Goal: Contribute content: Contribute content

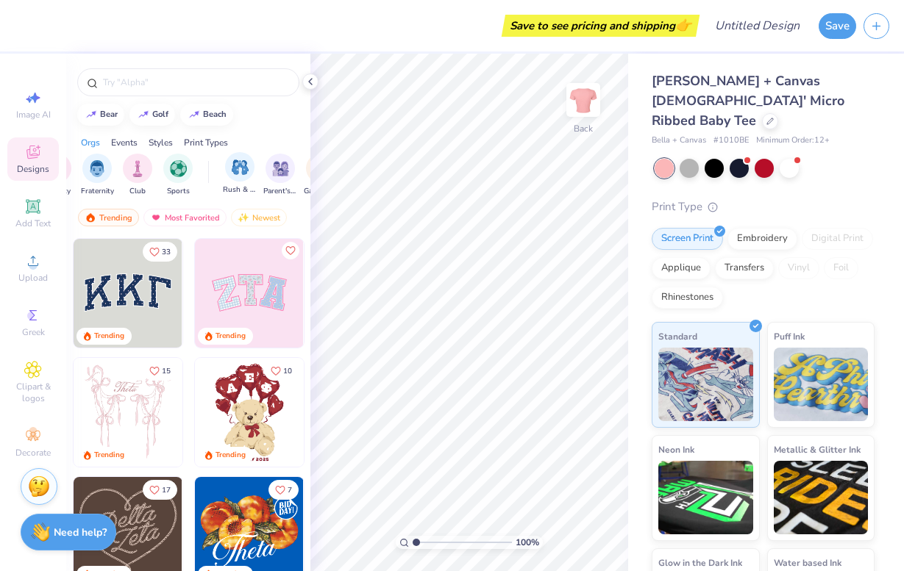
scroll to position [0, 38]
click at [239, 171] on img "filter for Rush & Bid" at bounding box center [237, 167] width 17 height 17
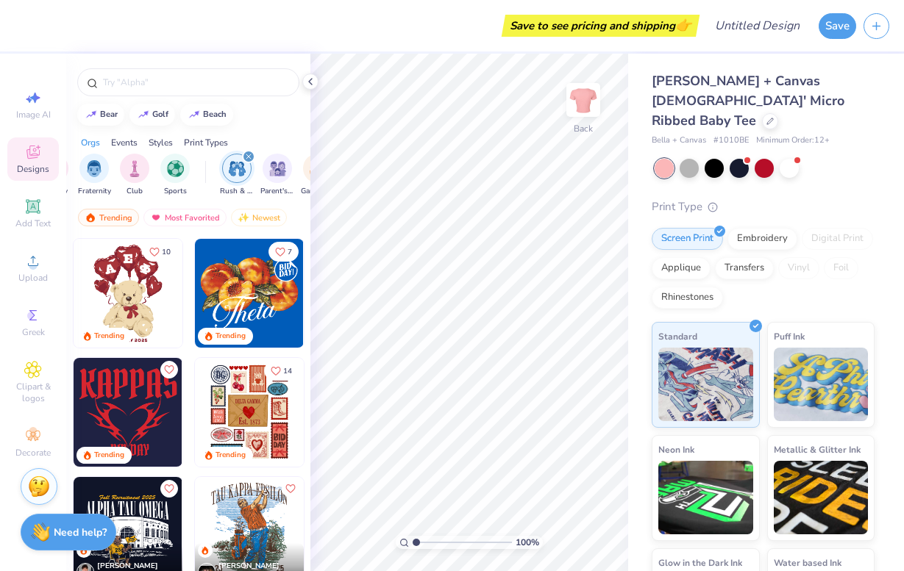
click at [249, 154] on icon "filter for Rush & Bid" at bounding box center [249, 157] width 6 height 6
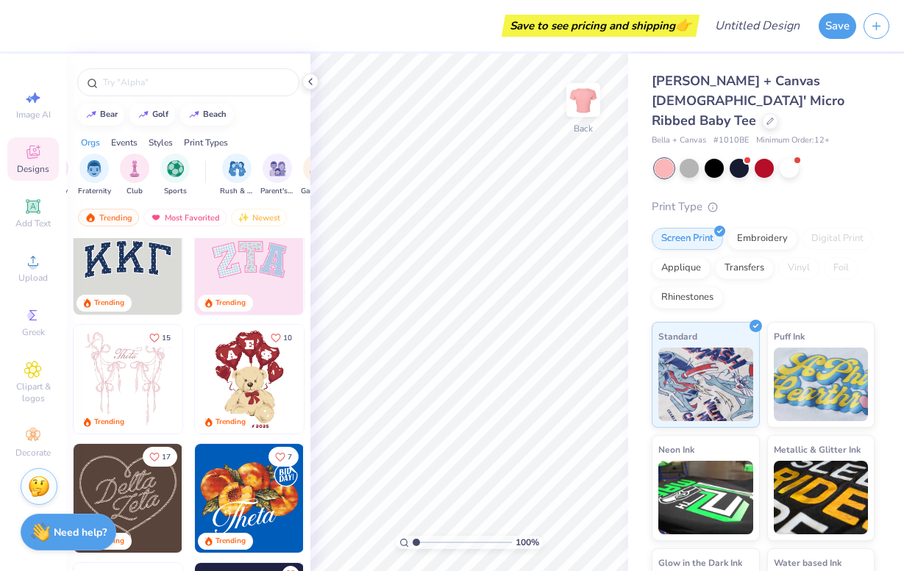
scroll to position [34, 0]
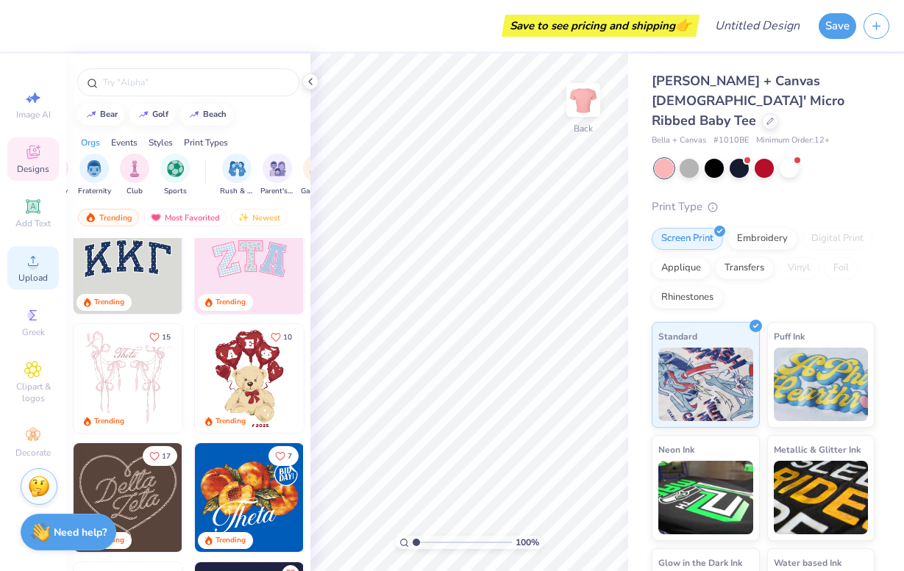
click at [32, 263] on circle at bounding box center [33, 266] width 8 height 8
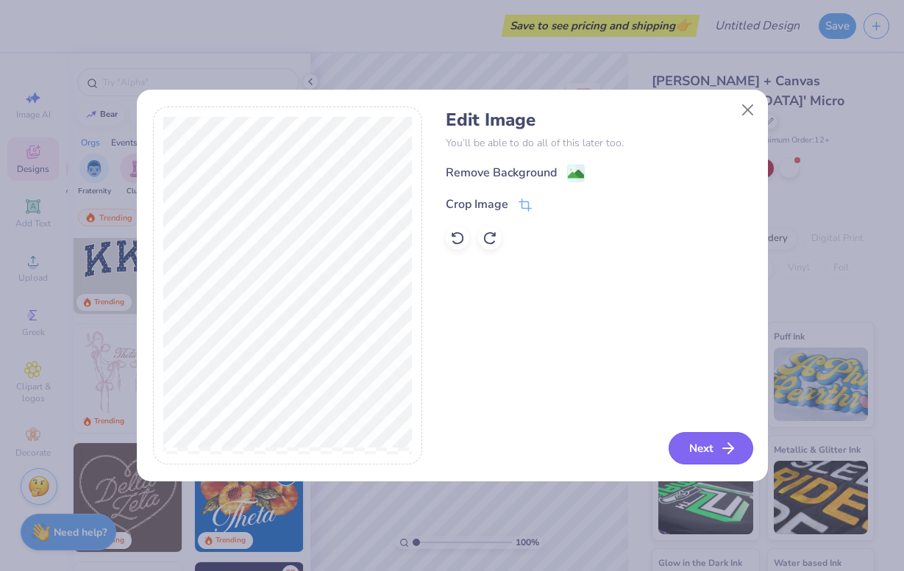
click at [710, 454] on button "Next" at bounding box center [711, 448] width 85 height 32
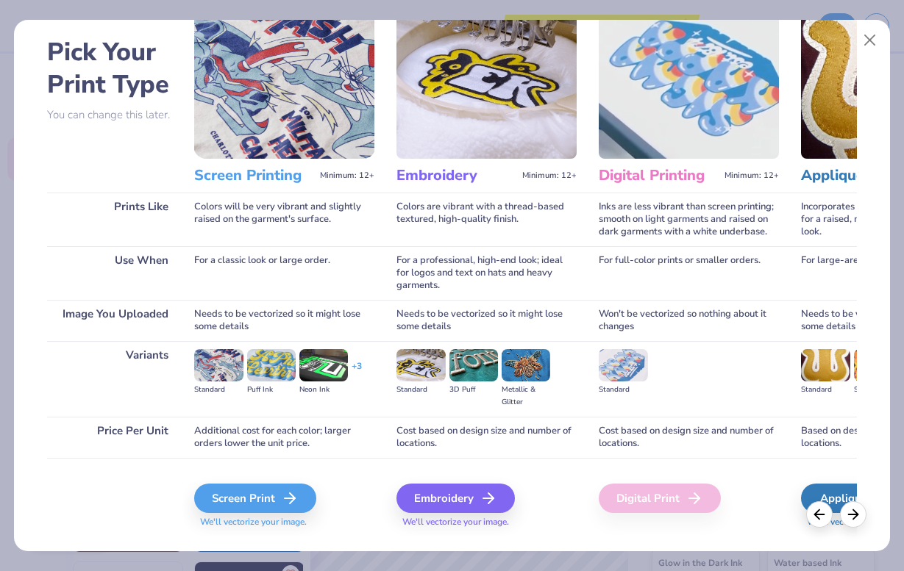
scroll to position [0, 13]
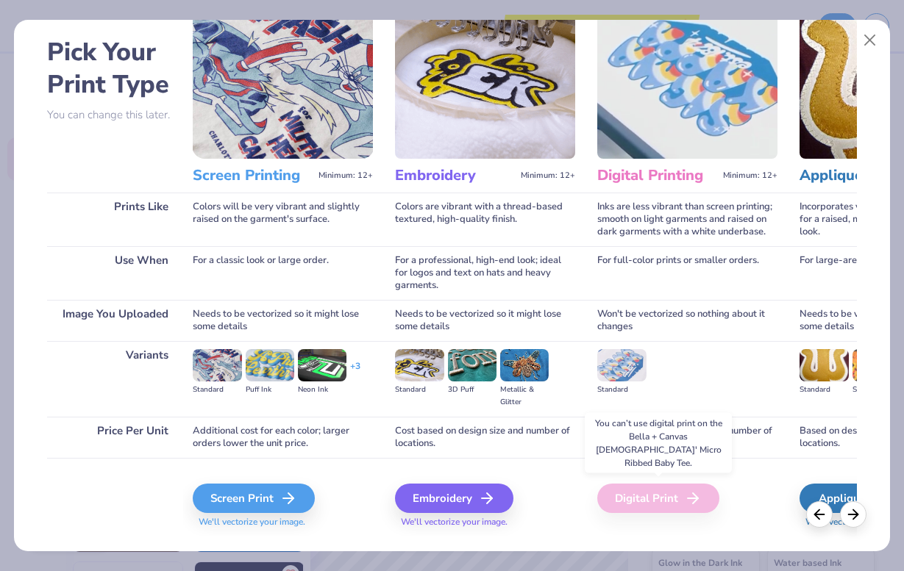
click at [632, 494] on div "Digital Print" at bounding box center [658, 498] width 122 height 29
click at [268, 484] on div "Screen Print" at bounding box center [256, 498] width 122 height 29
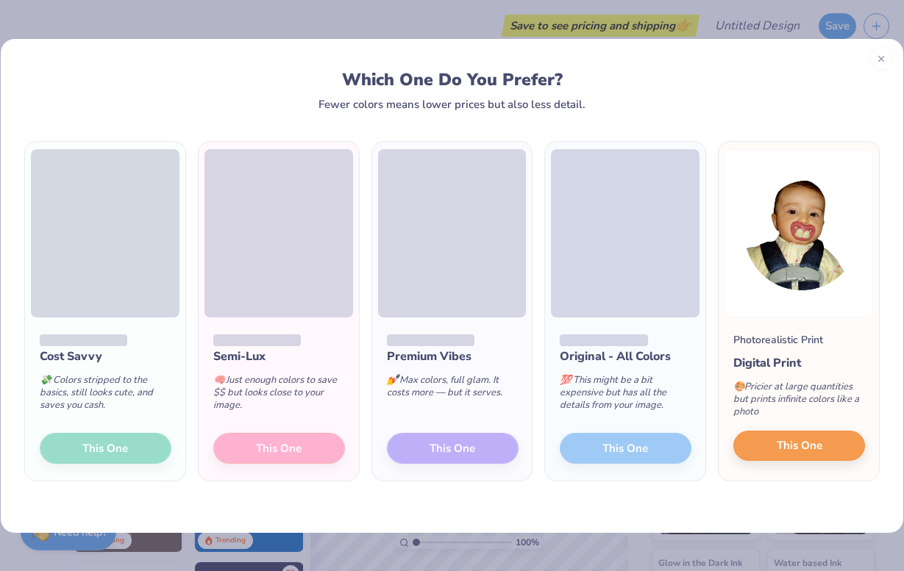
click at [788, 444] on span "This One" at bounding box center [800, 446] width 46 height 17
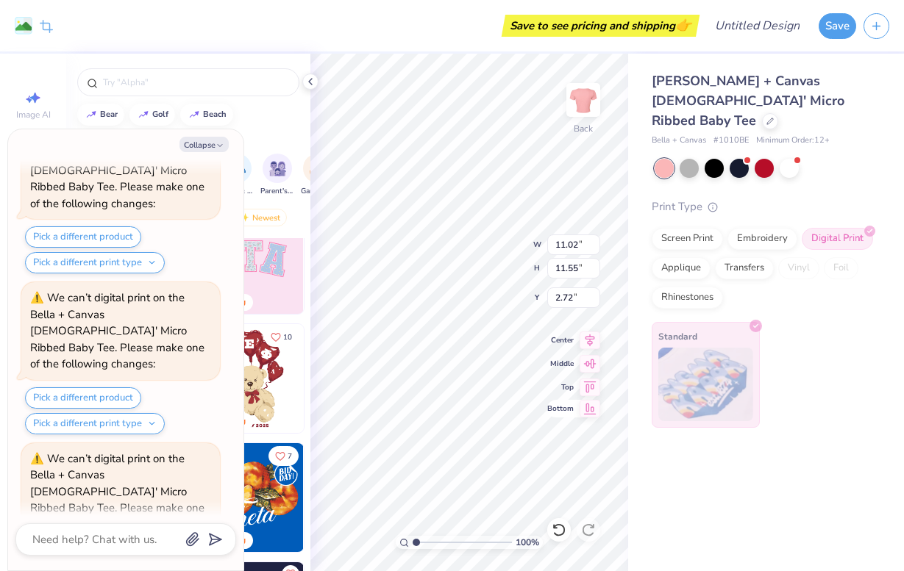
scroll to position [554, 0]
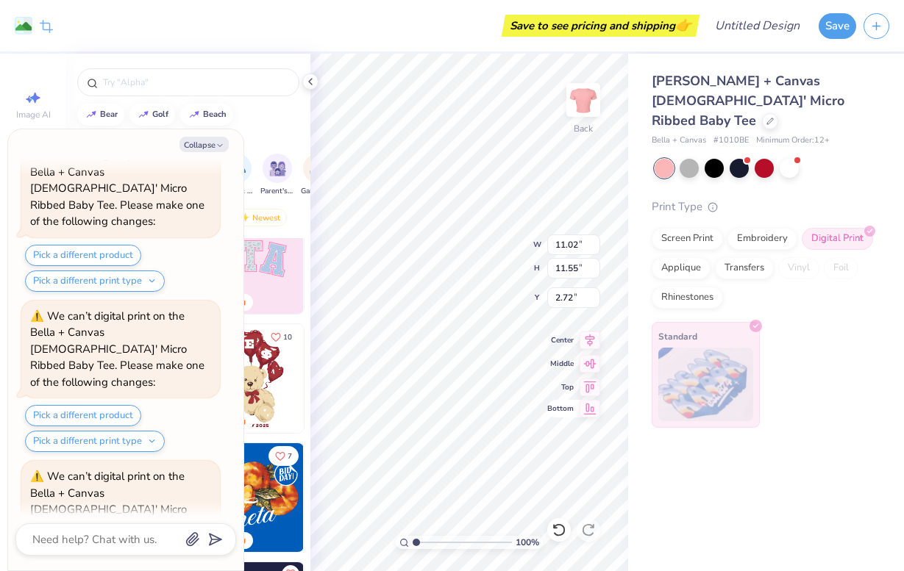
type textarea "x"
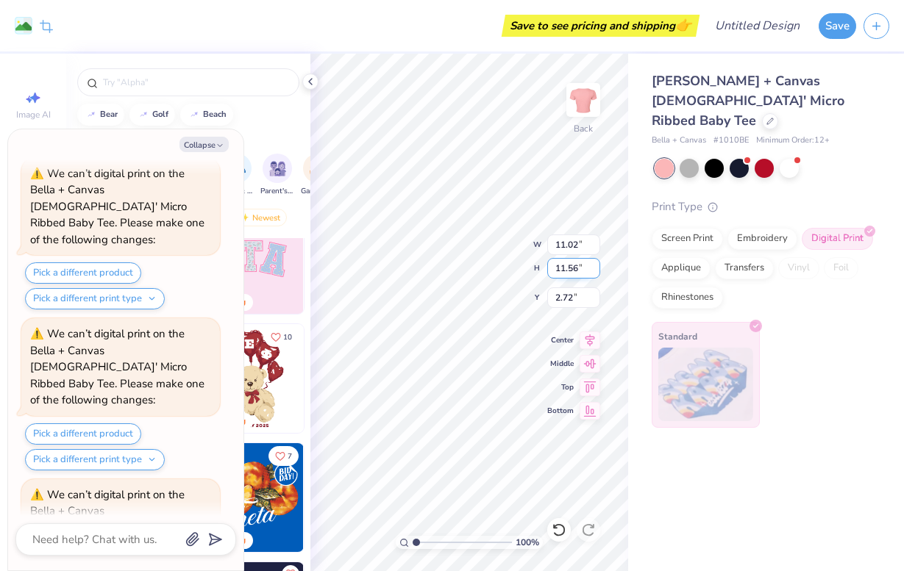
click at [597, 265] on input "11.56" at bounding box center [573, 268] width 53 height 21
type input "11.57"
click at [594, 265] on input "11.57" at bounding box center [573, 268] width 53 height 21
click at [631, 354] on div "Bella + Canvas [DEMOGRAPHIC_DATA]' Micro Ribbed Baby Tee Bella + Canvas # 1010B…" at bounding box center [766, 241] width 276 height 374
type textarea "x"
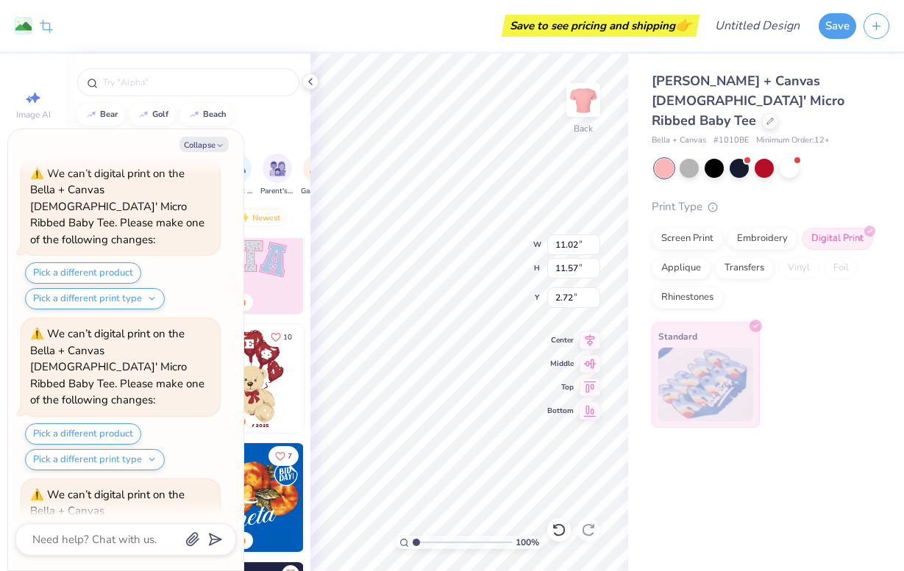
type input "11.04"
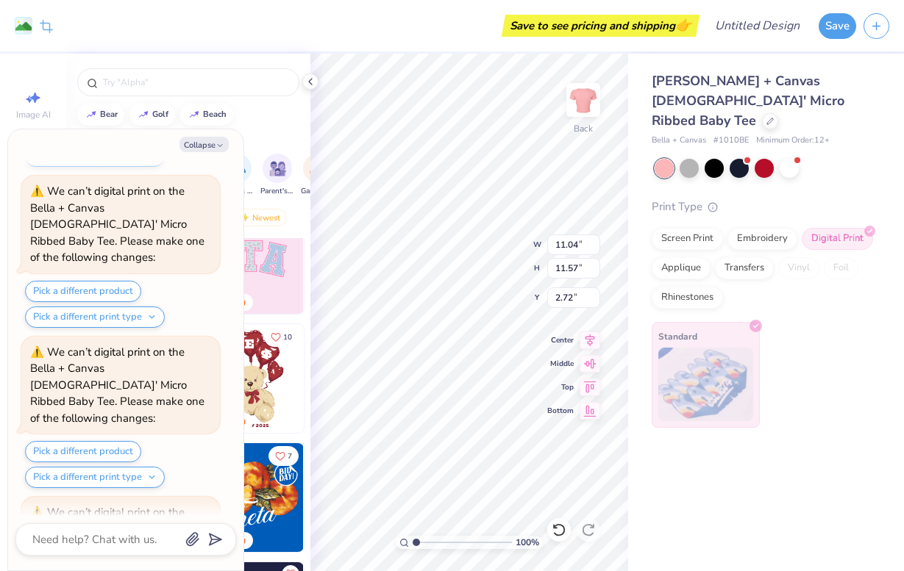
click at [722, 503] on div "Bella + Canvas [DEMOGRAPHIC_DATA]' Micro Ribbed Baby Tee Bella + Canvas # 1010B…" at bounding box center [766, 313] width 276 height 518
type textarea "x"
type input "1.20"
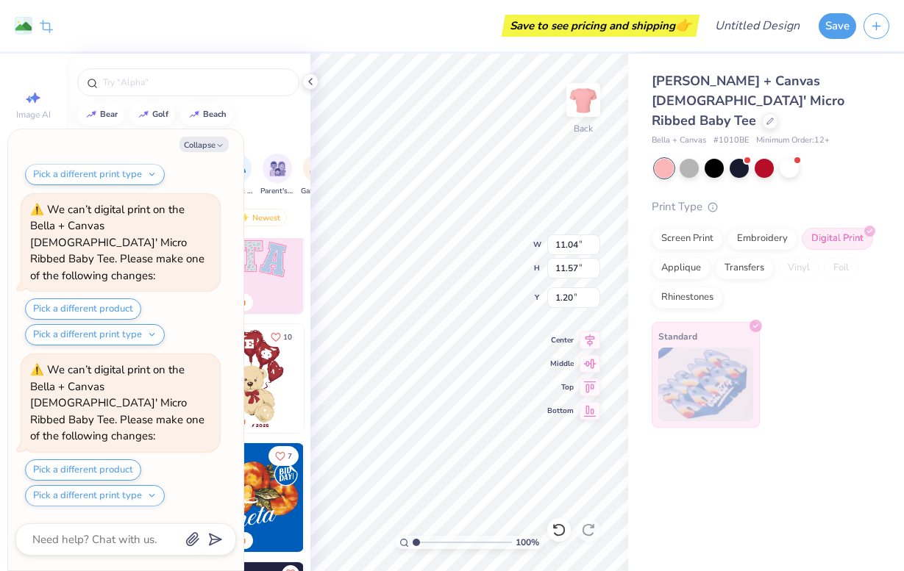
click at [652, 455] on div "Bella + Canvas [DEMOGRAPHIC_DATA]' Micro Ribbed Baby Tee Bella + Canvas # 1010B…" at bounding box center [766, 313] width 276 height 518
click at [313, 81] on icon at bounding box center [311, 82] width 12 height 12
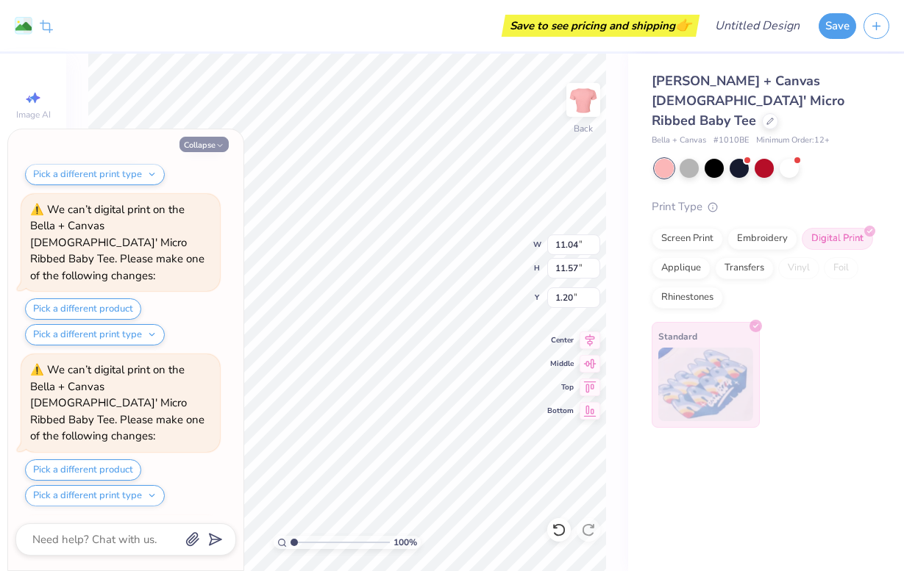
click at [208, 144] on button "Collapse" at bounding box center [203, 144] width 49 height 15
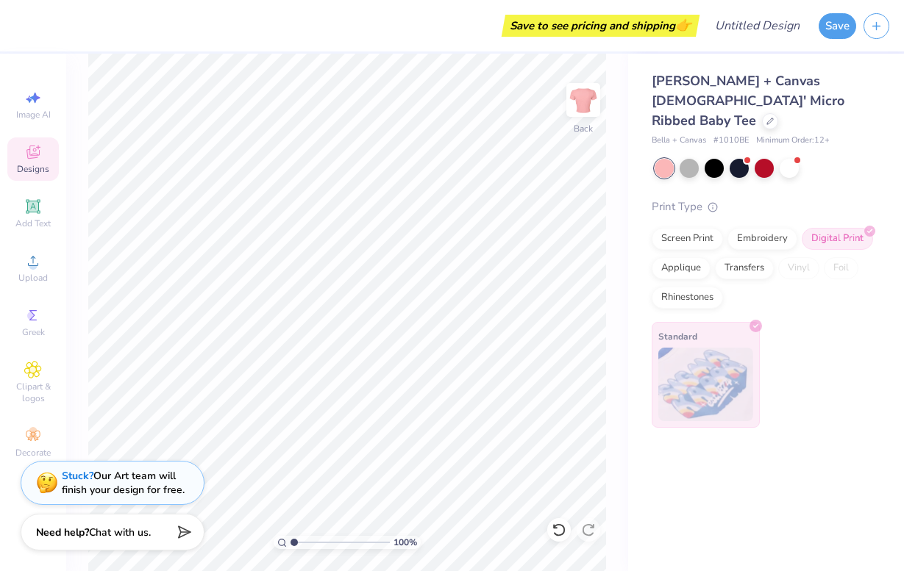
scroll to position [0, 0]
click at [767, 157] on div at bounding box center [764, 166] width 19 height 19
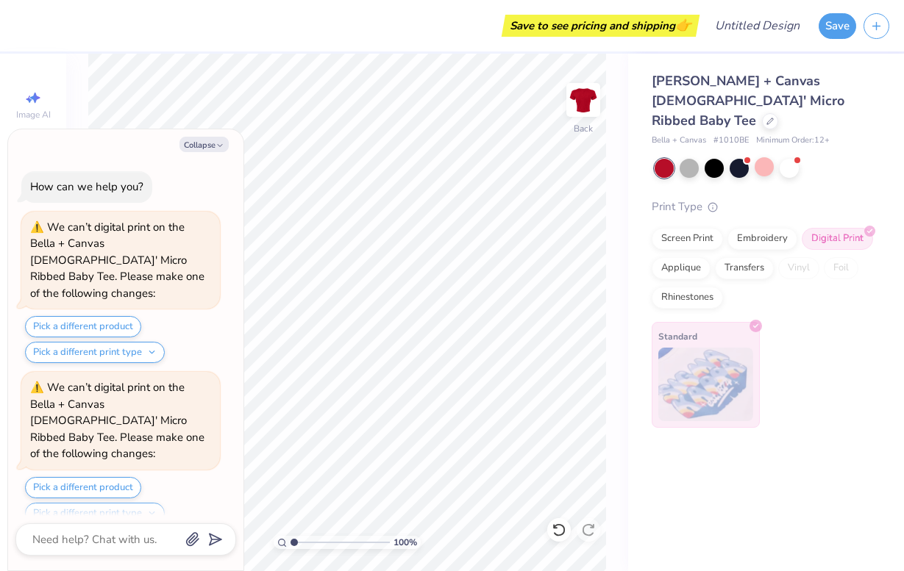
scroll to position [1267, 0]
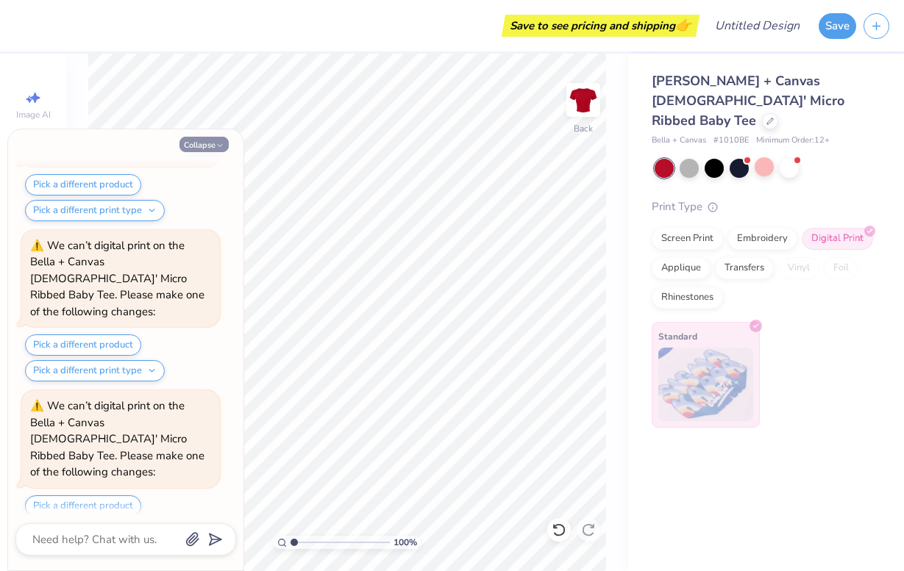
click at [218, 142] on icon "button" at bounding box center [220, 145] width 9 height 9
type textarea "x"
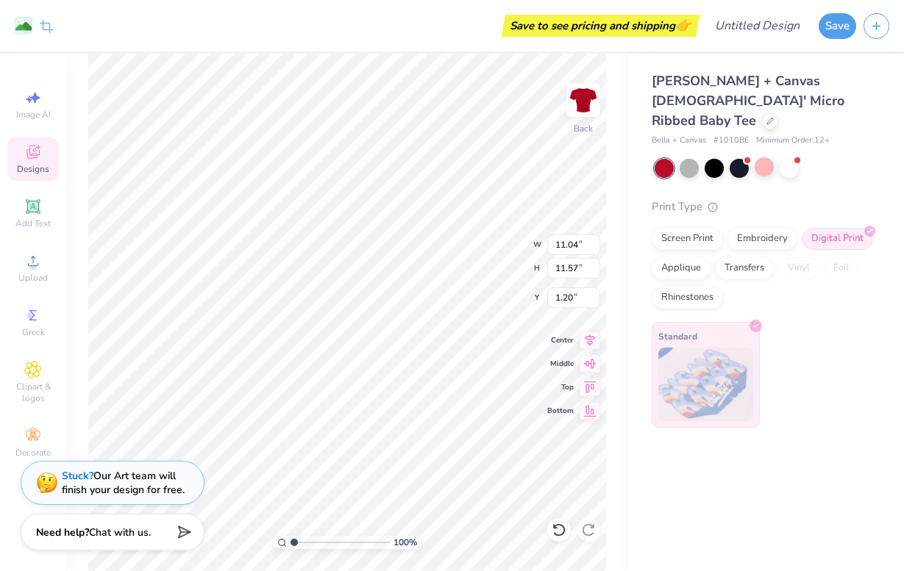
type input "1.35"
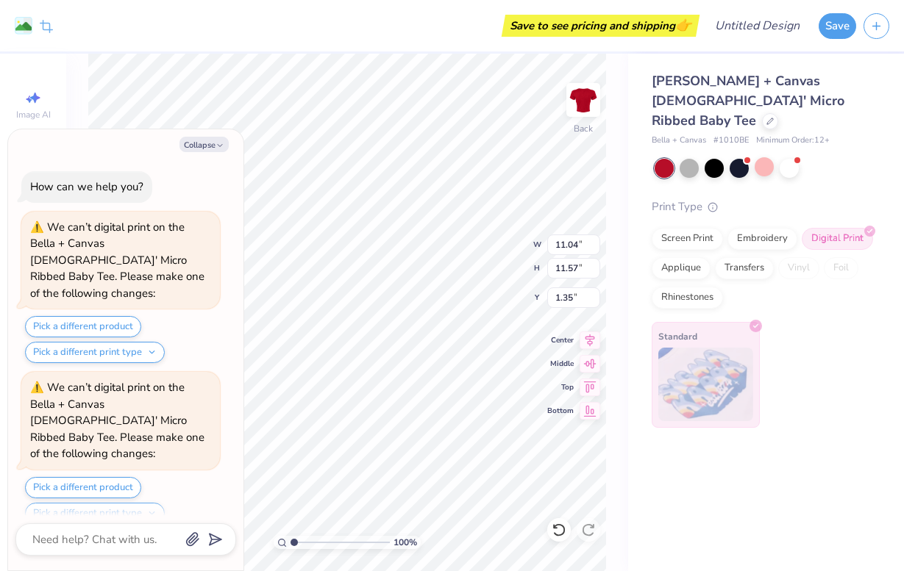
scroll to position [1410, 0]
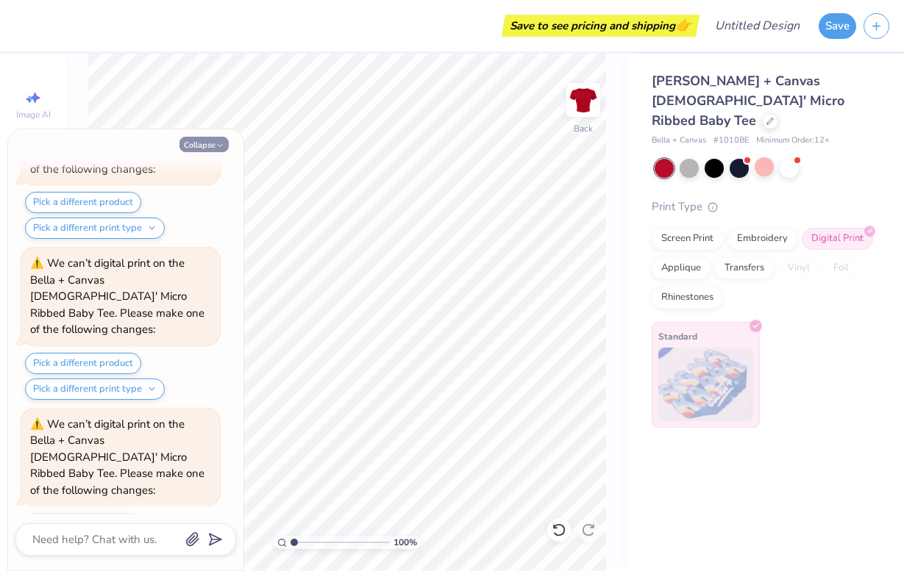
click at [221, 146] on polyline "button" at bounding box center [220, 146] width 4 height 2
type textarea "x"
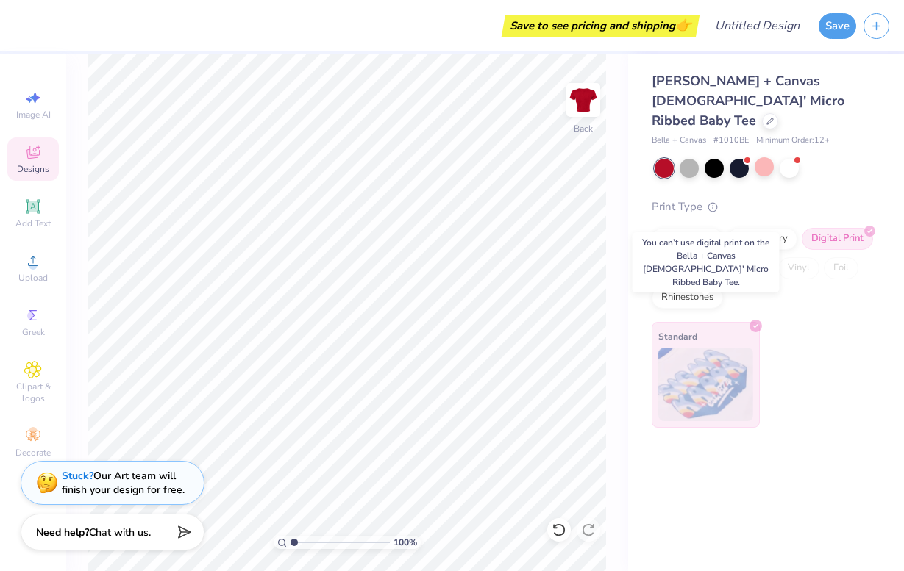
scroll to position [0, 0]
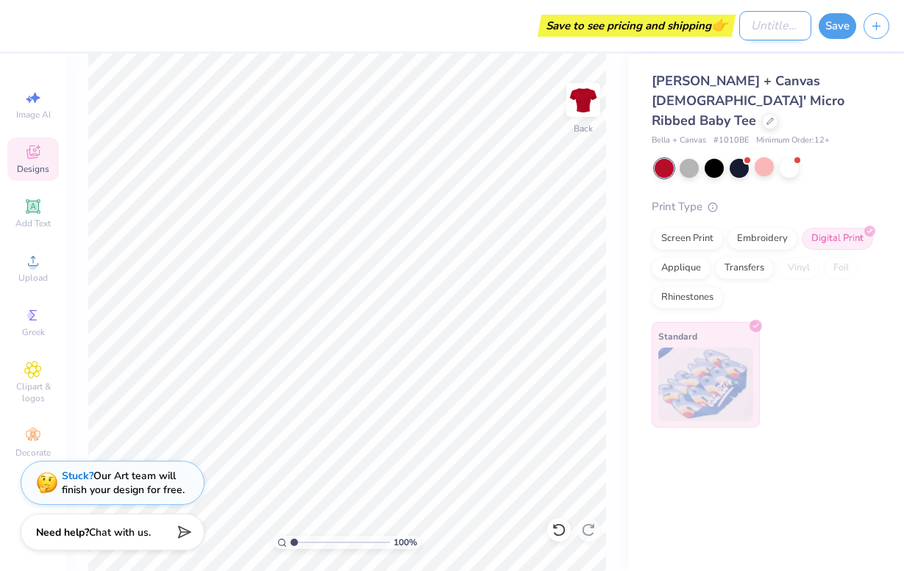
click at [774, 24] on input "Design Title" at bounding box center [775, 25] width 72 height 29
type input "[PERSON_NAME] 1"
click at [838, 28] on button "Save" at bounding box center [838, 24] width 38 height 26
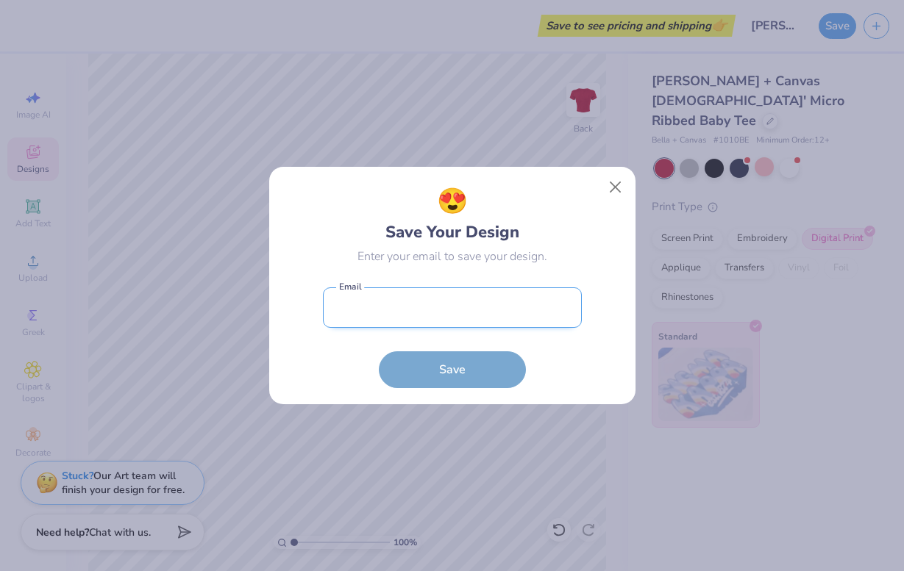
click at [446, 297] on input "email" at bounding box center [452, 308] width 259 height 40
type input "[PERSON_NAME][EMAIL_ADDRESS][PERSON_NAME][DOMAIN_NAME]"
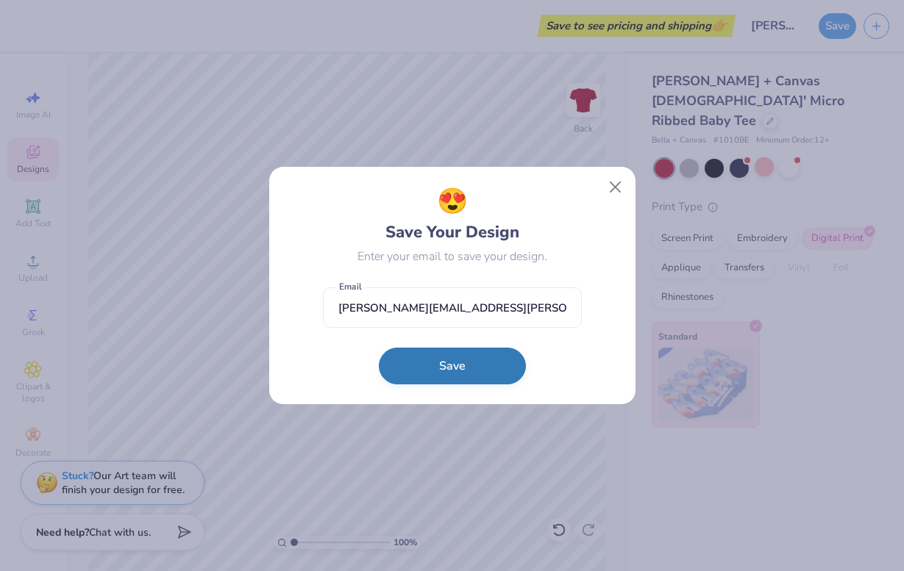
click at [449, 379] on button "Save" at bounding box center [452, 366] width 147 height 37
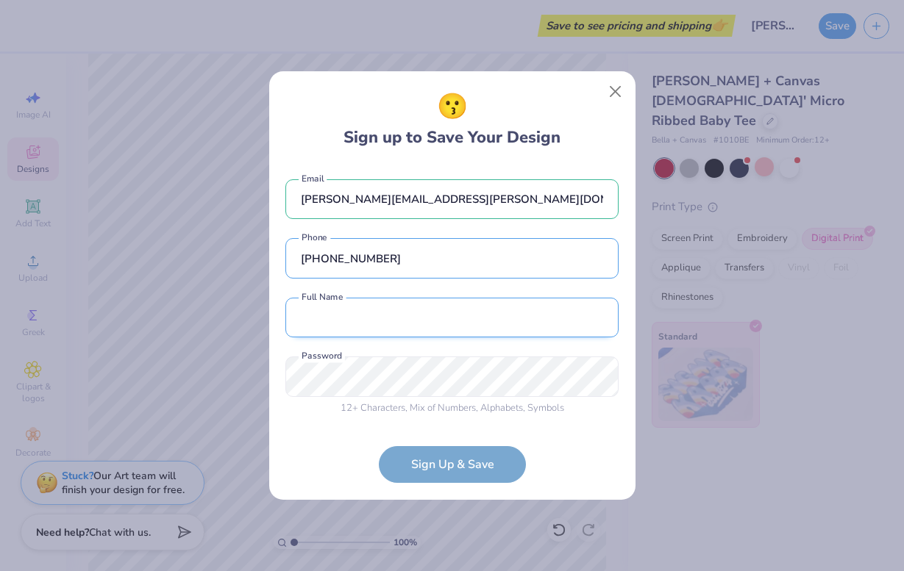
type input "[PHONE_NUMBER]"
type input "[PERSON_NAME]"
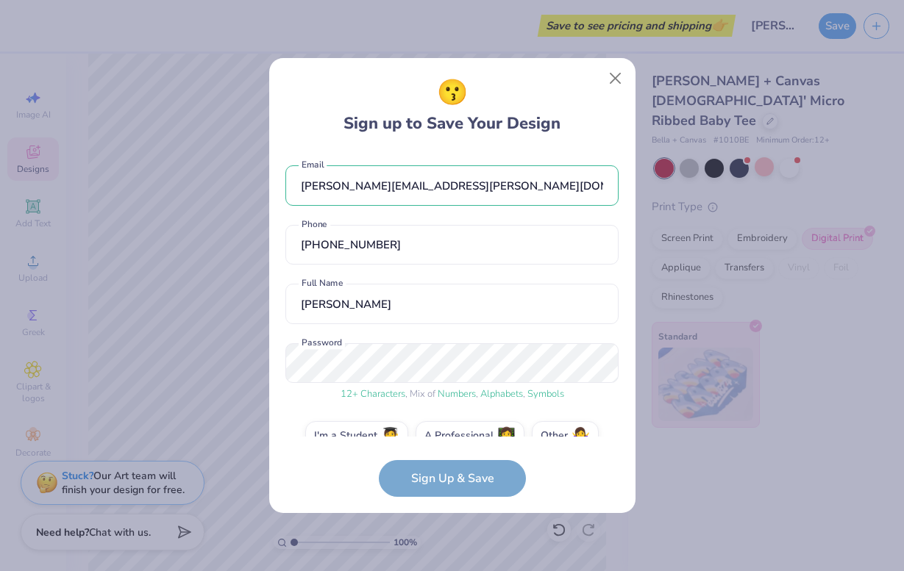
click at [444, 489] on form "[PERSON_NAME][EMAIL_ADDRESS][PERSON_NAME][DOMAIN_NAME] Email [PHONE_NUMBER] Pho…" at bounding box center [451, 324] width 333 height 346
click at [376, 419] on label "I'm a Student 🧑‍🎓" at bounding box center [356, 433] width 103 height 29
click at [447, 435] on input "I'm a Student 🧑‍🎓" at bounding box center [452, 440] width 10 height 10
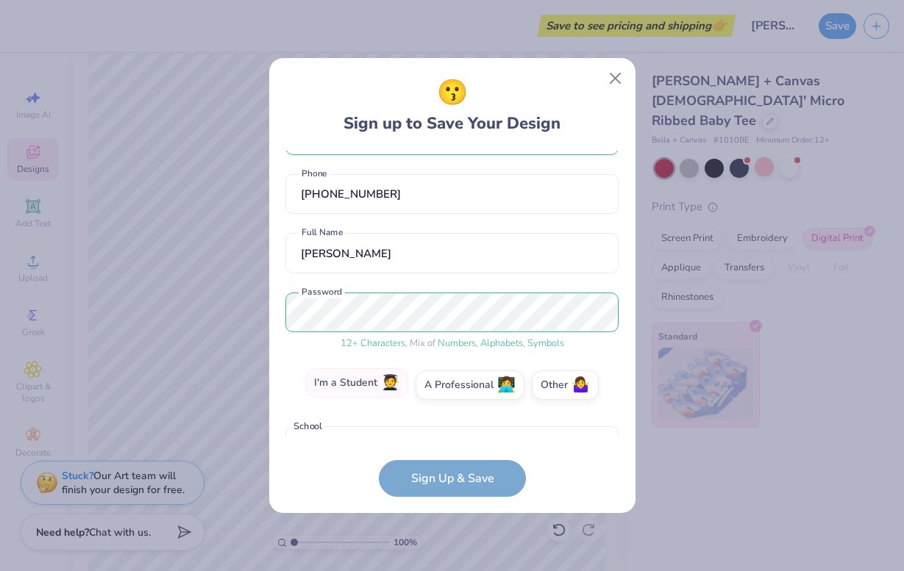
click at [377, 371] on label "I'm a Student 🧑‍🎓" at bounding box center [356, 382] width 103 height 29
click at [447, 435] on input "I'm a Student 🧑‍🎓" at bounding box center [452, 440] width 10 height 10
click at [560, 370] on label "Other 🤷‍♀️" at bounding box center [565, 382] width 67 height 29
click at [457, 435] on input "Other 🤷‍♀️" at bounding box center [452, 440] width 10 height 10
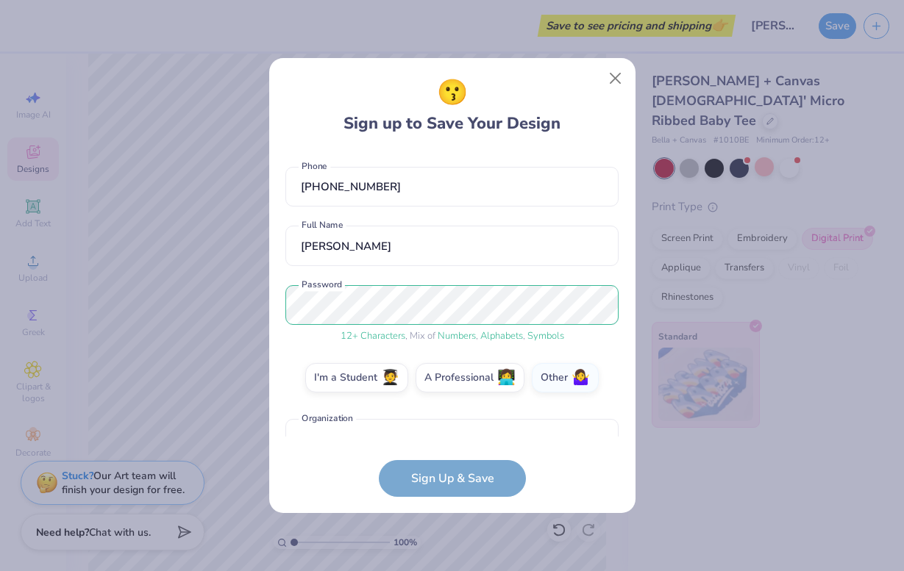
click at [468, 497] on form "[PERSON_NAME][EMAIL_ADDRESS][PERSON_NAME][DOMAIN_NAME] Email [PHONE_NUMBER] Pho…" at bounding box center [451, 324] width 333 height 346
click at [481, 366] on label "A Professional 👩‍💻" at bounding box center [470, 375] width 109 height 29
click at [457, 435] on input "A Professional 👩‍💻" at bounding box center [452, 440] width 10 height 10
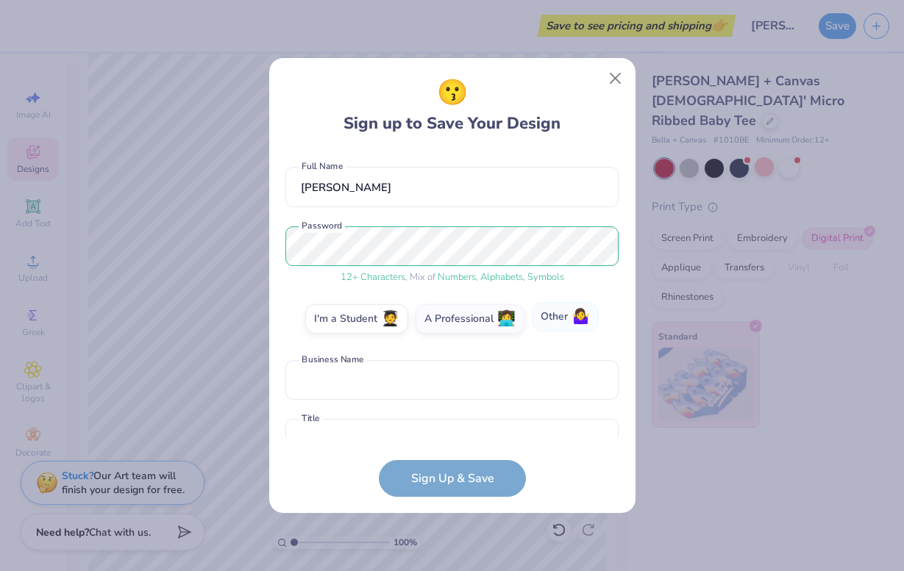
click at [574, 309] on span "🤷‍♀️" at bounding box center [580, 317] width 18 height 17
click at [457, 435] on input "Other 🤷‍♀️" at bounding box center [452, 440] width 10 height 10
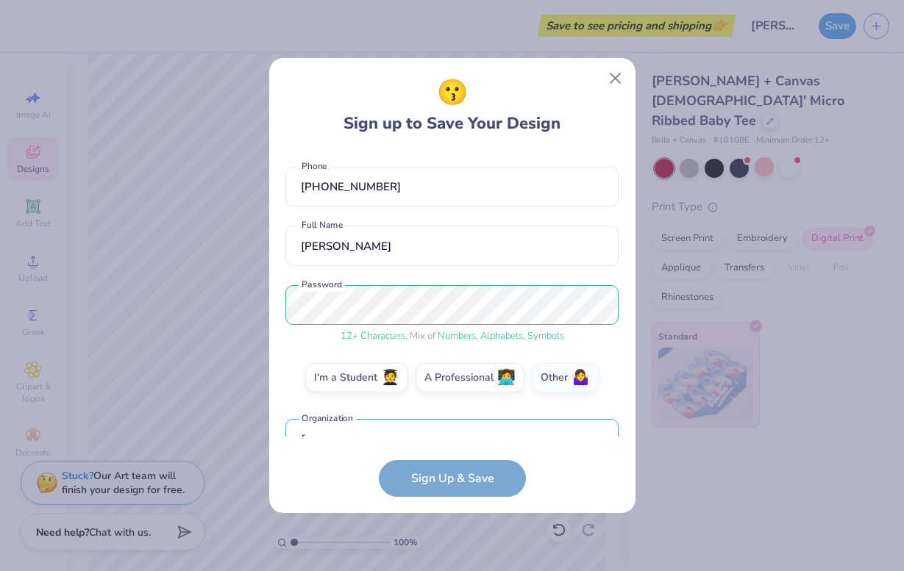
scroll to position [146, 0]
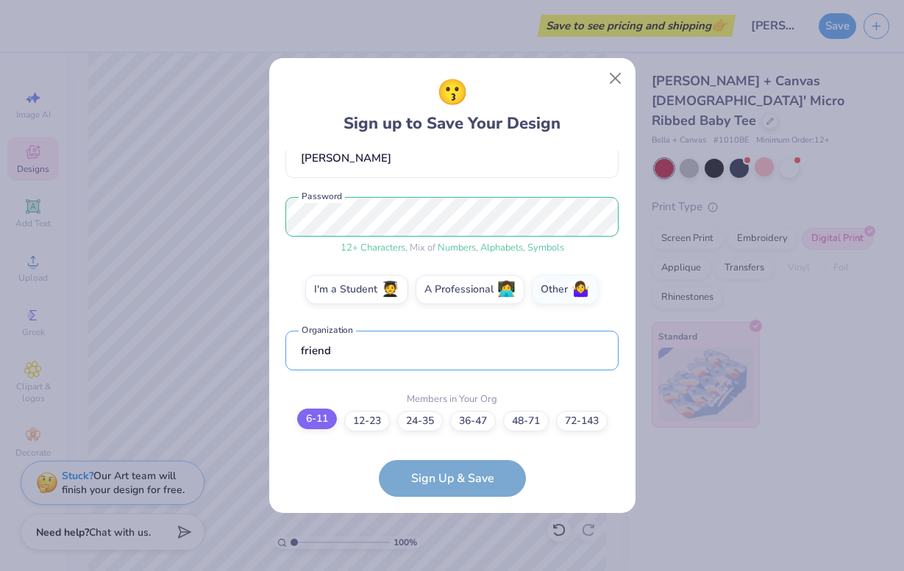
type input "friend"
click at [318, 409] on label "6-11" at bounding box center [317, 419] width 40 height 21
click at [447, 571] on input "6-11" at bounding box center [452, 582] width 10 height 10
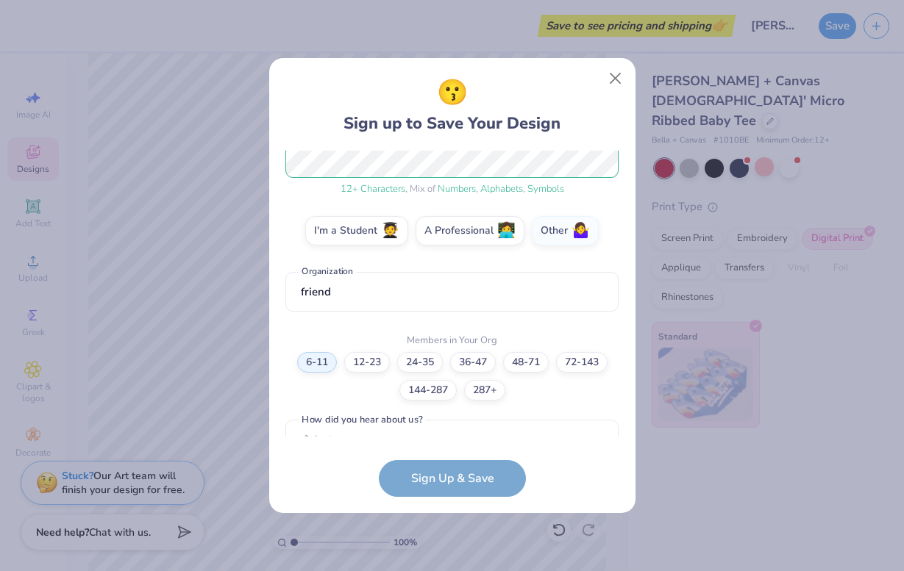
click at [415, 430] on div "option Pinterest focused, 1 of 15. 15 results available. Use Up and Down to cho…" at bounding box center [451, 554] width 333 height 268
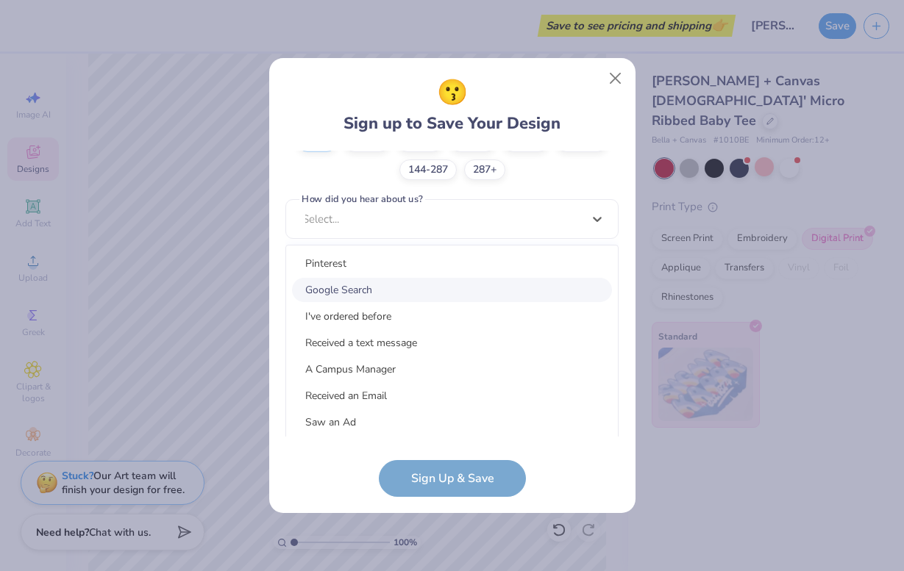
click at [385, 278] on div "Google Search" at bounding box center [452, 290] width 320 height 24
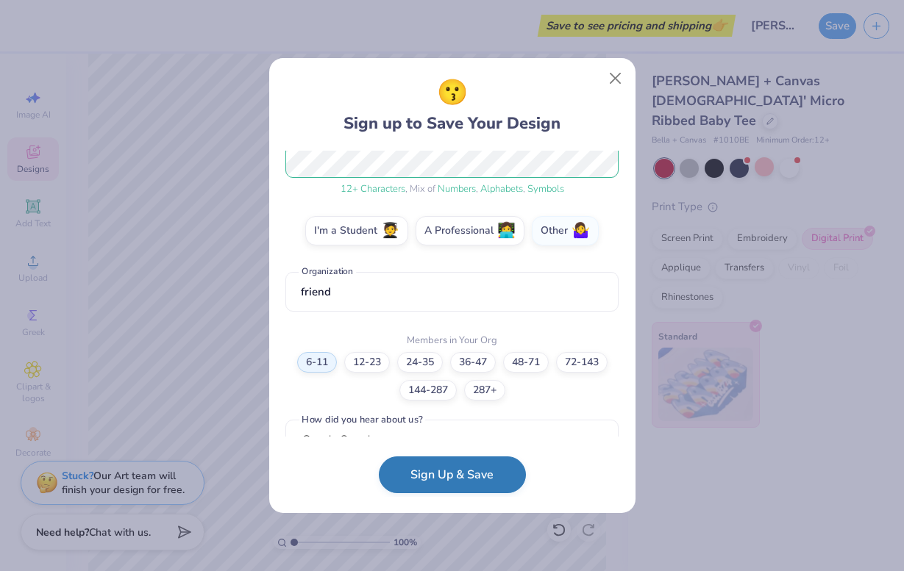
click at [448, 490] on button "Sign Up & Save" at bounding box center [452, 475] width 147 height 37
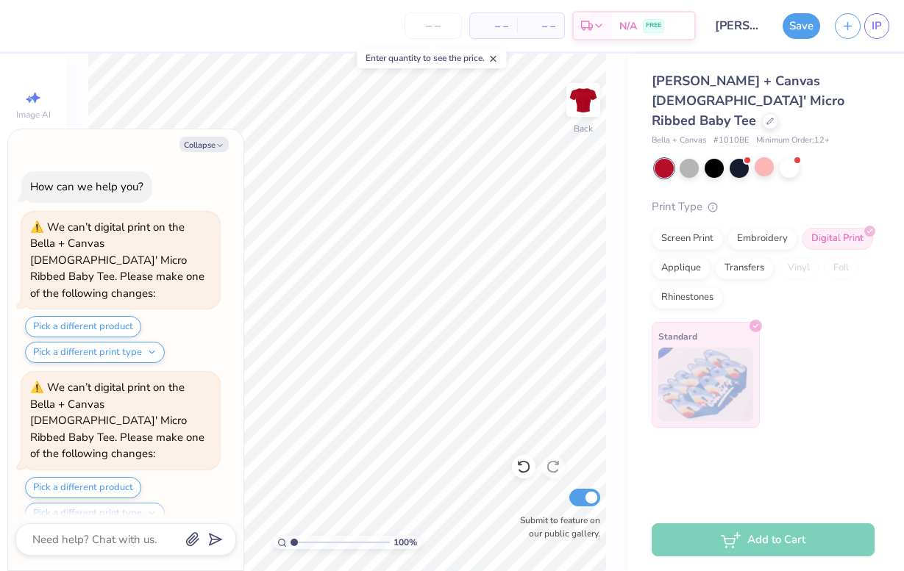
scroll to position [1498, 0]
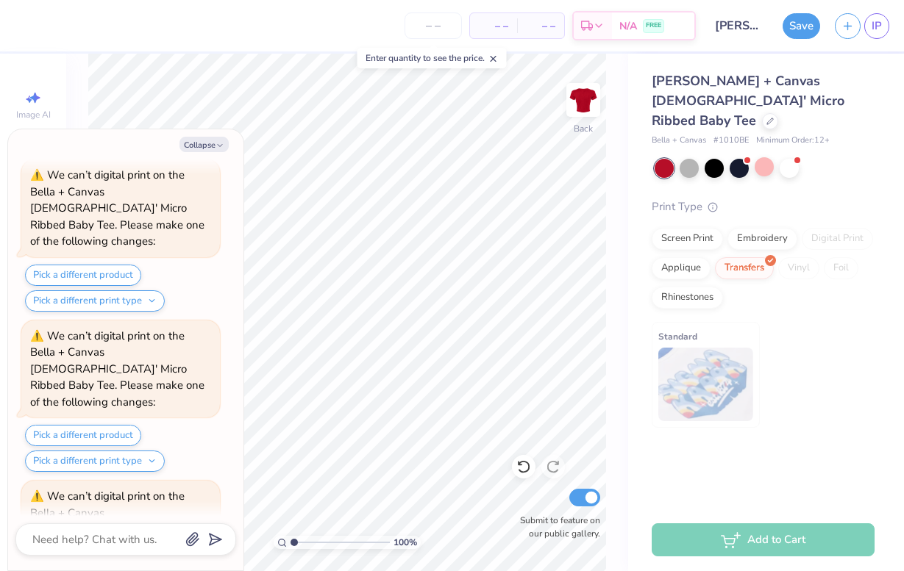
scroll to position [1519, 0]
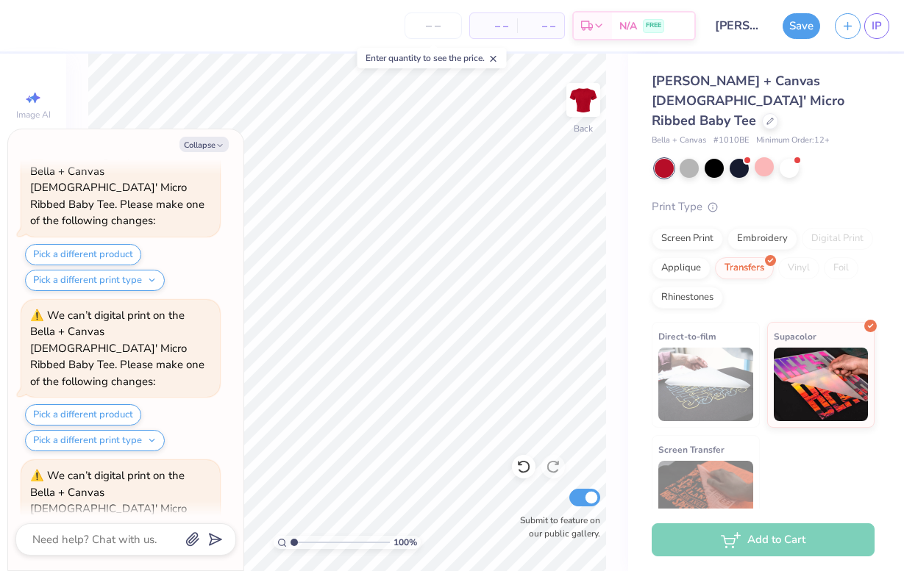
type textarea "x"
click at [593, 497] on input "Submit to feature on our public gallery." at bounding box center [584, 498] width 31 height 18
checkbox input "false"
click at [196, 146] on button "Collapse" at bounding box center [203, 144] width 49 height 15
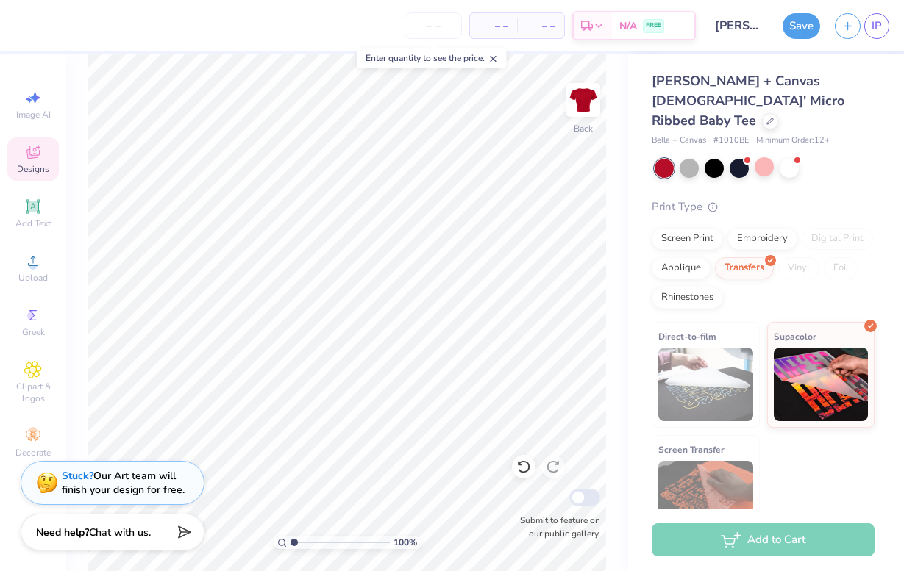
scroll to position [0, 0]
click at [702, 226] on div "Screen Print" at bounding box center [687, 237] width 71 height 22
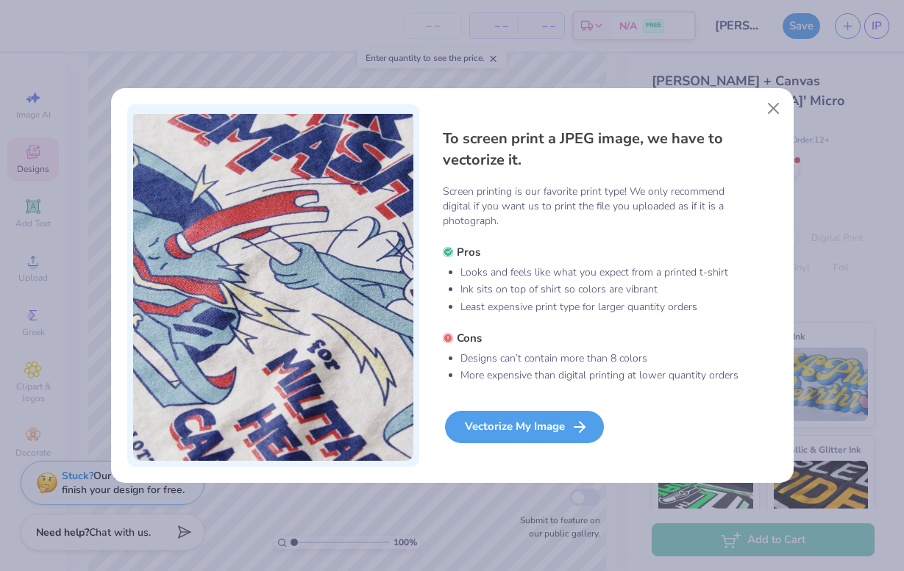
click at [538, 430] on div "Vectorize My Image" at bounding box center [524, 427] width 159 height 32
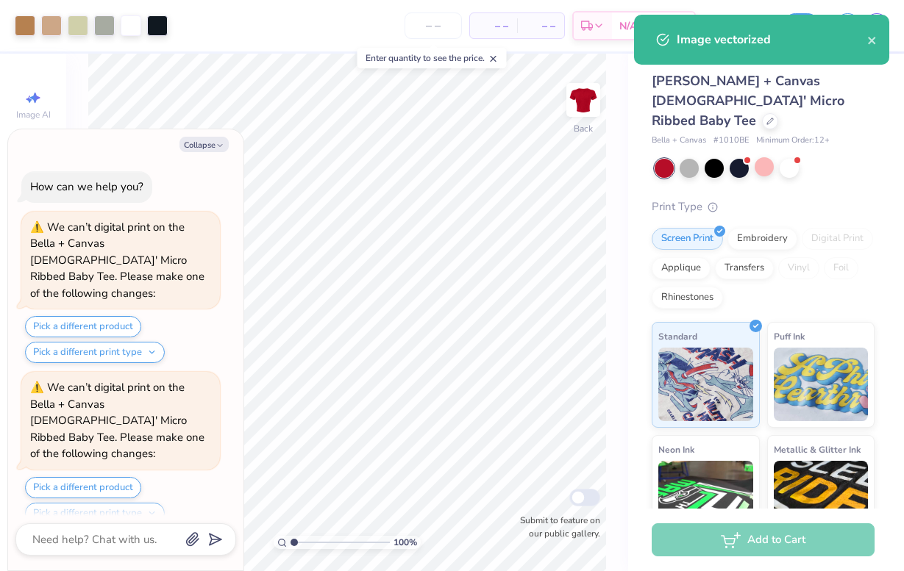
type textarea "x"
